Goal: Information Seeking & Learning: Learn about a topic

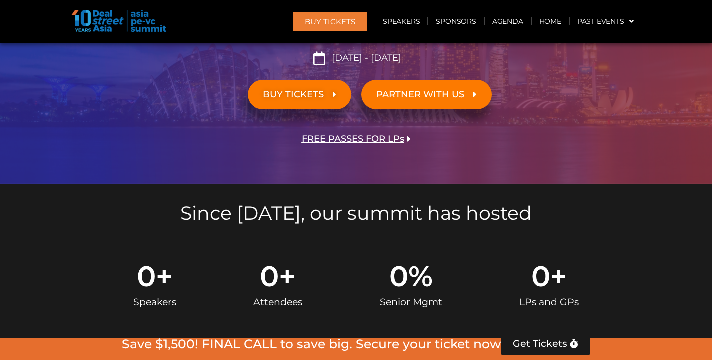
scroll to position [226, 0]
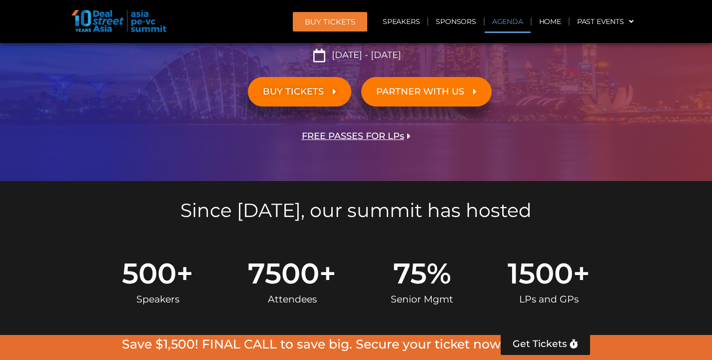
click at [503, 21] on link "Agenda" at bounding box center [508, 21] width 46 height 23
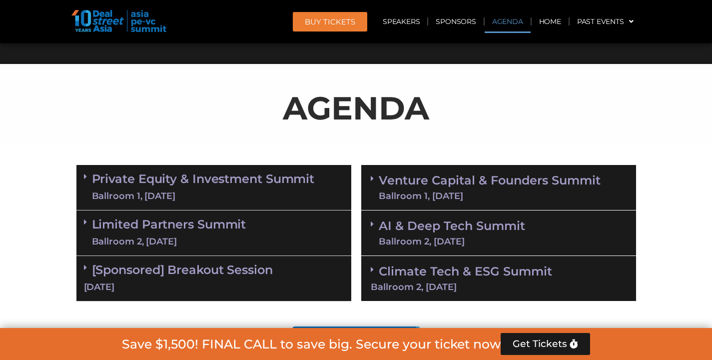
scroll to position [522, 0]
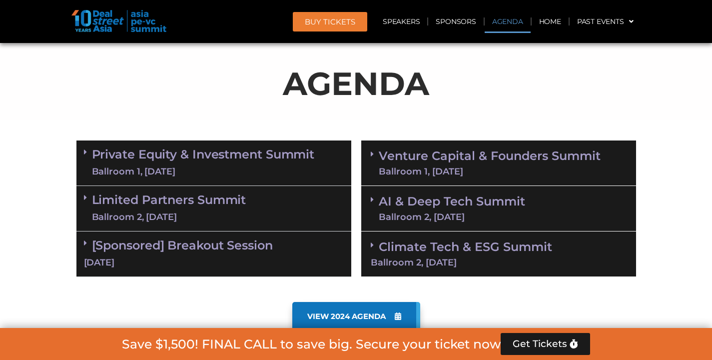
click at [195, 170] on div "Ballroom 1, [DATE]" at bounding box center [203, 171] width 223 height 12
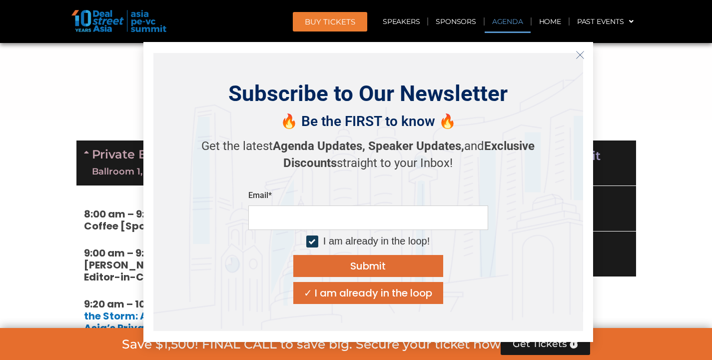
click at [585, 51] on button "Close" at bounding box center [580, 55] width 16 height 16
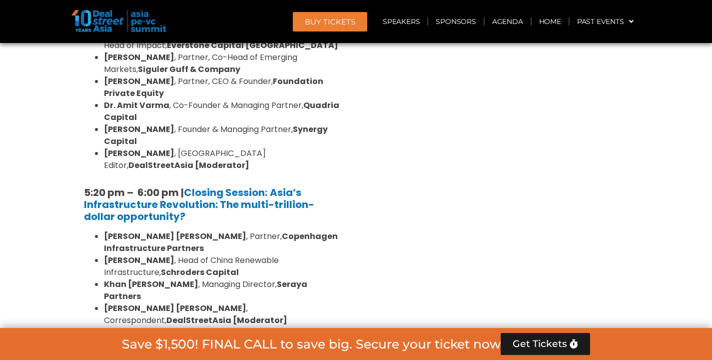
scroll to position [1980, 0]
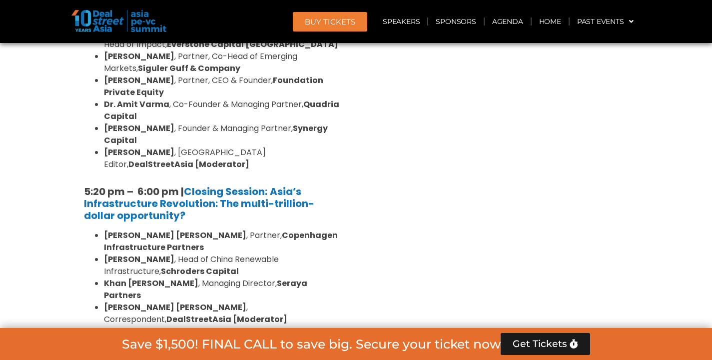
click at [90, 349] on span at bounding box center [88, 364] width 8 height 30
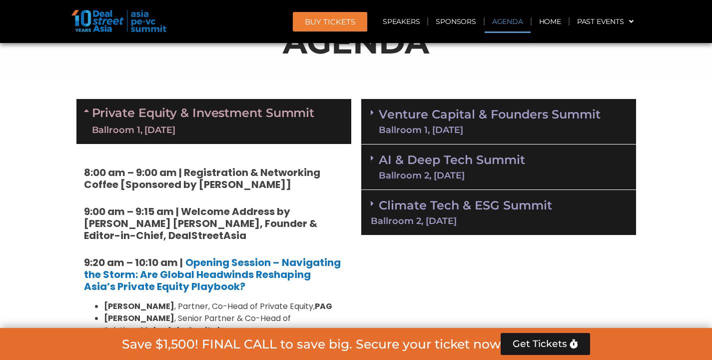
scroll to position [565, 0]
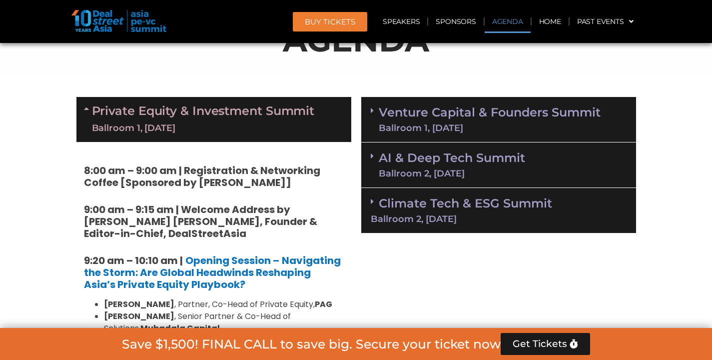
click at [373, 122] on span at bounding box center [375, 119] width 8 height 26
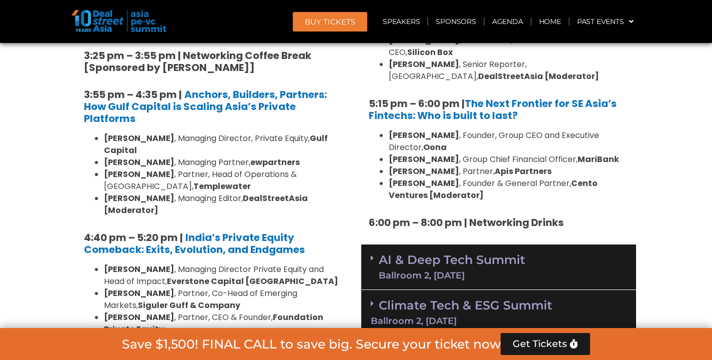
scroll to position [1752, 0]
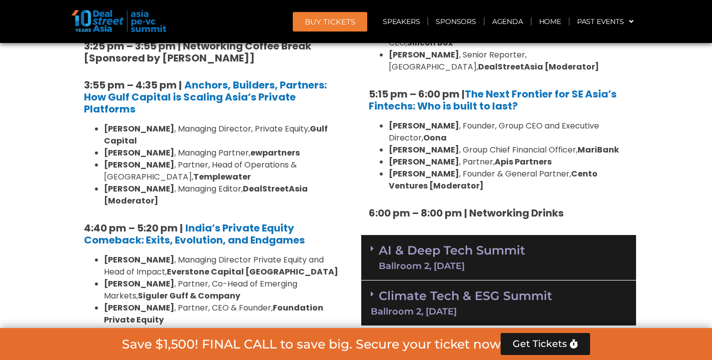
click at [372, 244] on span at bounding box center [375, 257] width 8 height 26
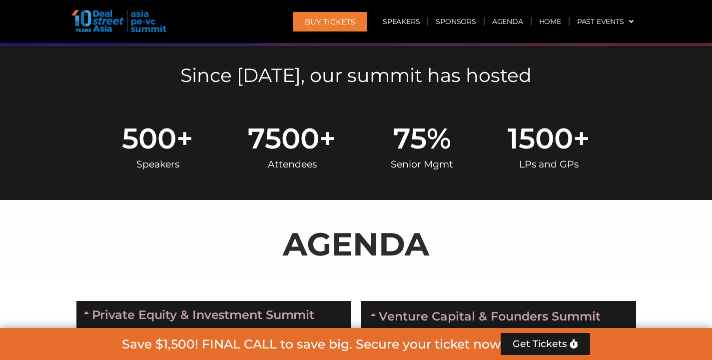
scroll to position [0, 0]
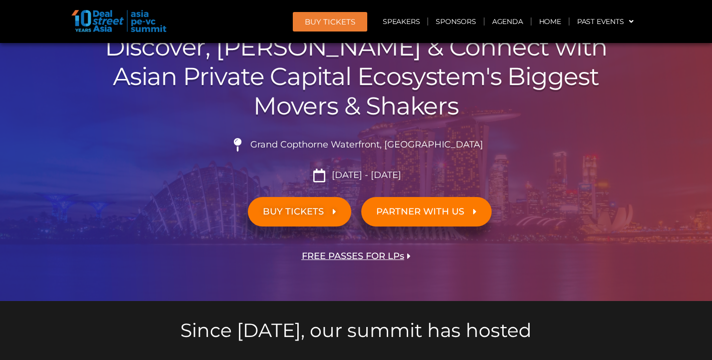
click at [334, 209] on icon at bounding box center [334, 211] width 3 height 9
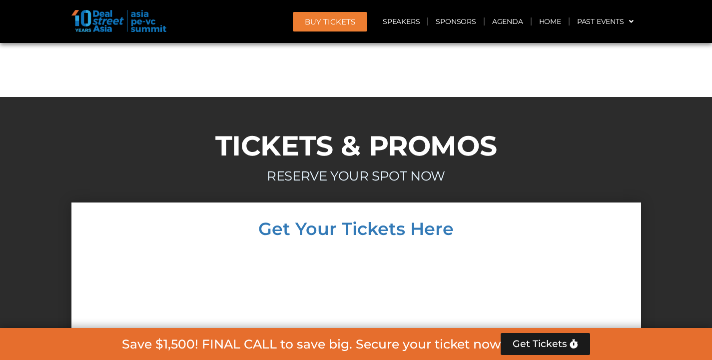
scroll to position [10597, 0]
